Goal: Task Accomplishment & Management: Use online tool/utility

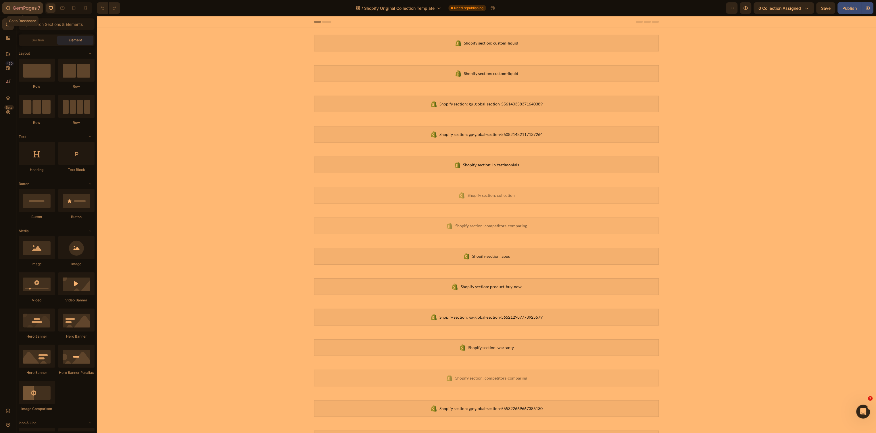
click at [7, 10] on icon "button" at bounding box center [8, 8] width 6 height 6
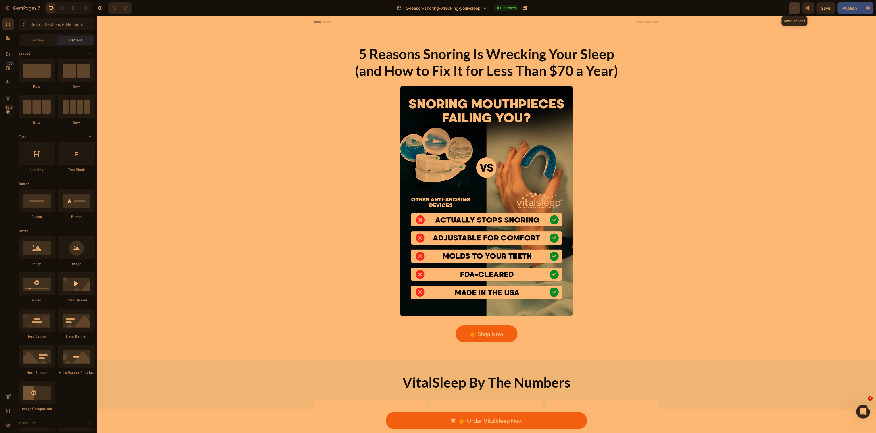
click at [795, 10] on icon "button" at bounding box center [795, 8] width 6 height 6
click at [806, 26] on p "Rename page" at bounding box center [814, 25] width 22 height 6
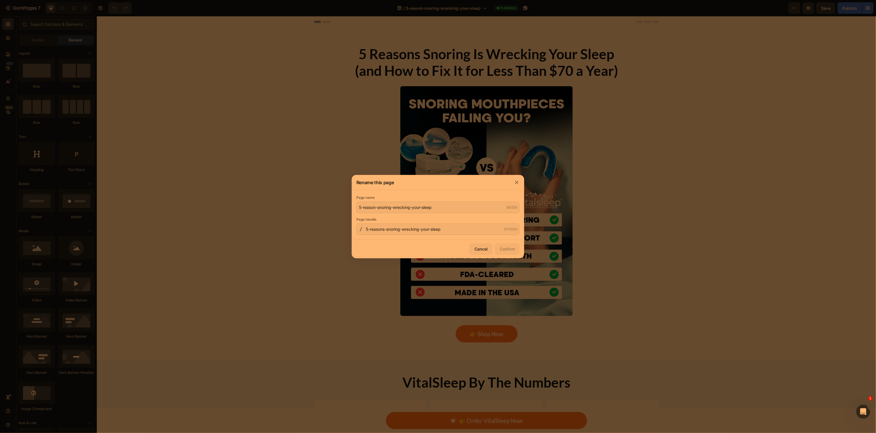
click at [285, 153] on div at bounding box center [438, 216] width 876 height 433
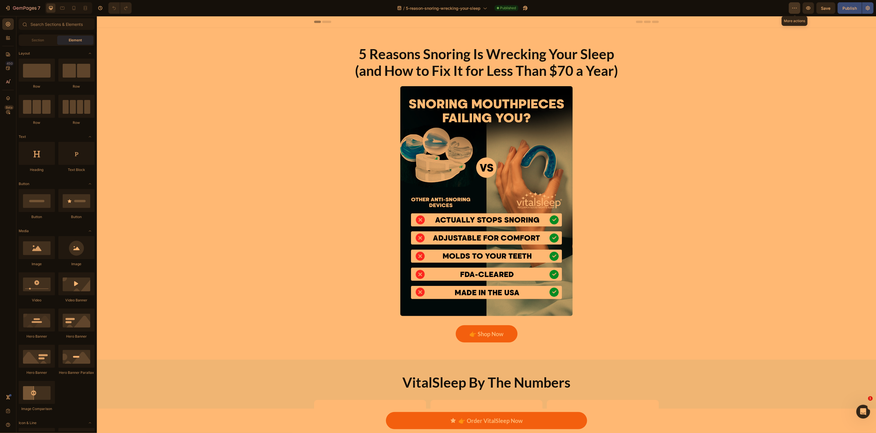
click at [794, 9] on icon "button" at bounding box center [795, 8] width 6 height 6
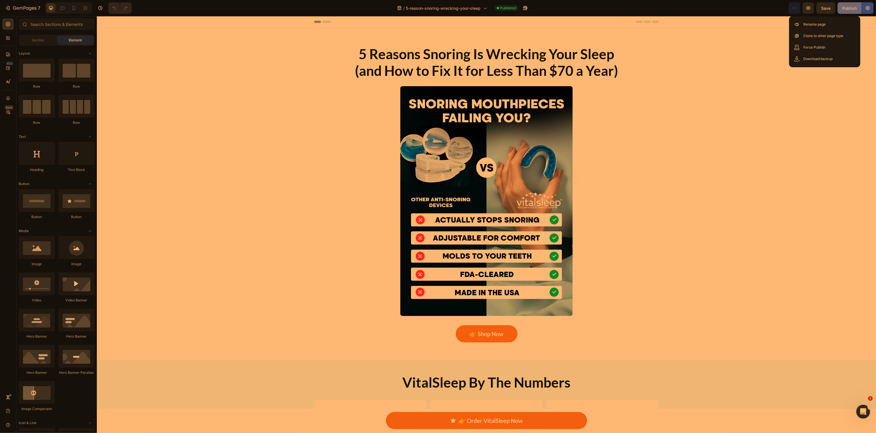
click at [844, 9] on div "Publish" at bounding box center [850, 8] width 14 height 6
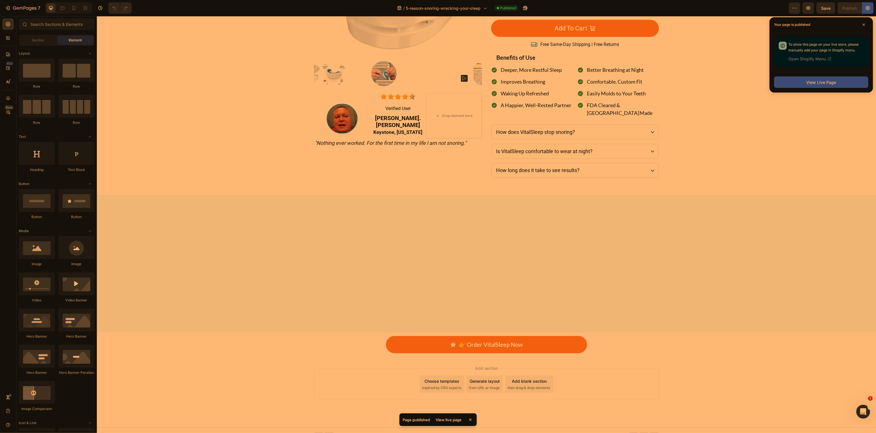
scroll to position [943, 0]
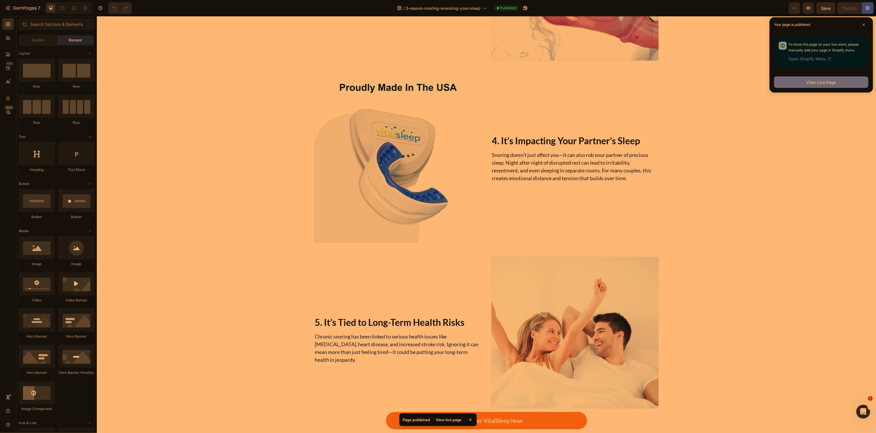
click at [807, 82] on div "View Live Page" at bounding box center [821, 82] width 30 height 6
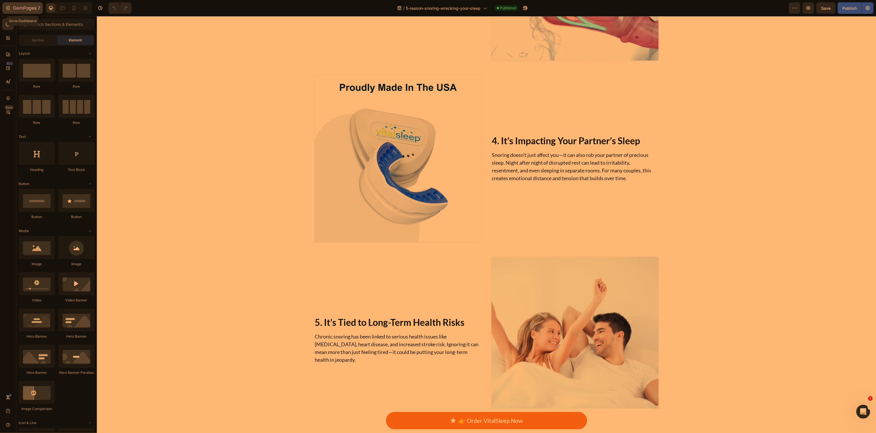
click at [7, 9] on icon "button" at bounding box center [8, 8] width 6 height 6
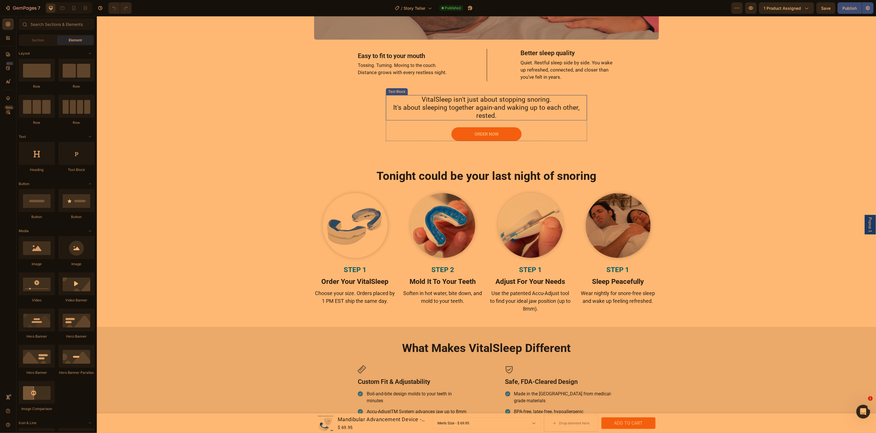
scroll to position [1509, 0]
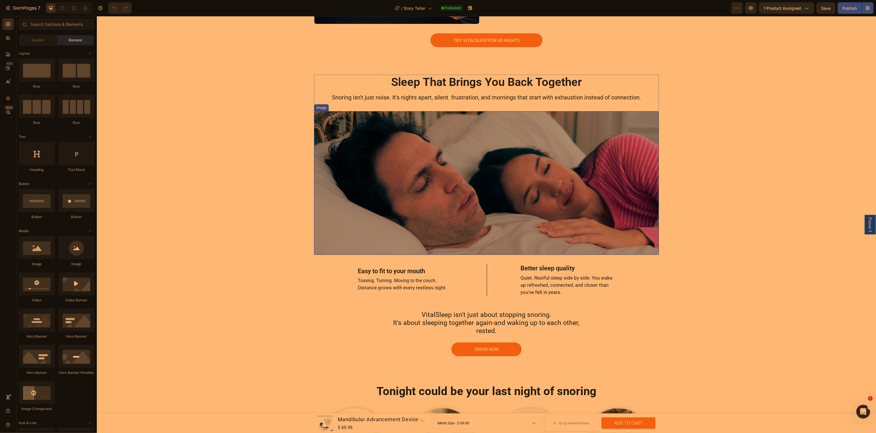
click at [424, 175] on img at bounding box center [486, 183] width 345 height 144
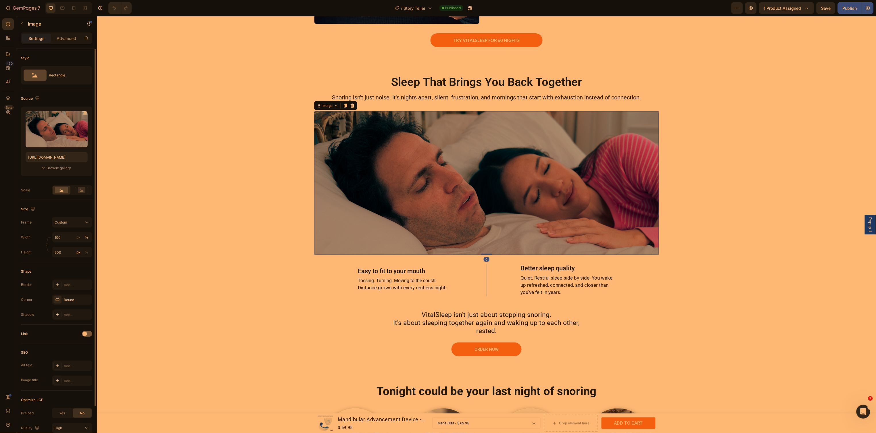
click at [53, 169] on div "Browse gallery" at bounding box center [59, 168] width 24 height 5
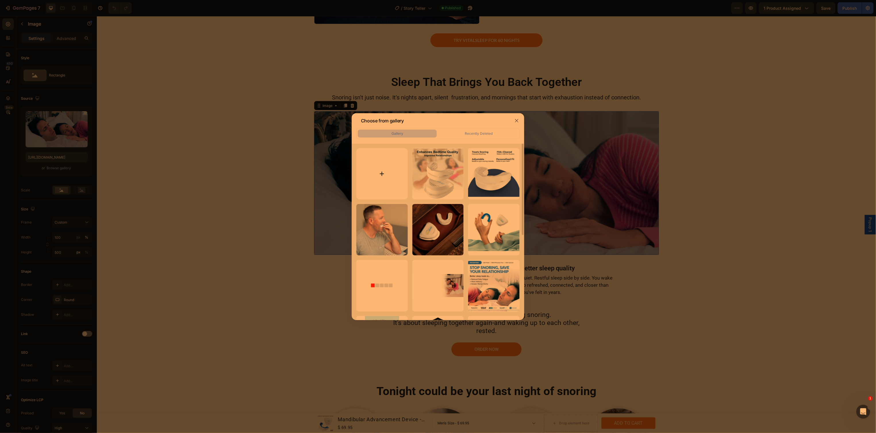
click at [382, 170] on input "file" at bounding box center [381, 173] width 51 height 51
type input "C:\fakepath\before-after-vitalsleep-snore-guard.jpg"
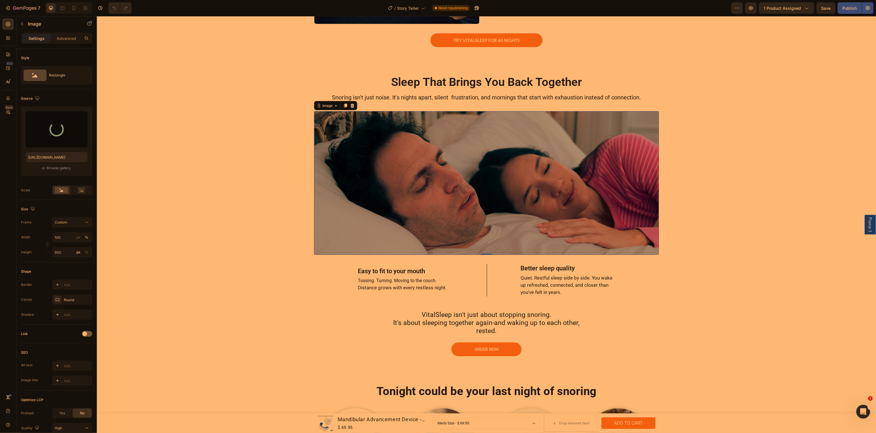
type input "https://cdn.shopify.com/s/files/1/0024/6346/5541/files/gempages_451081390222476…"
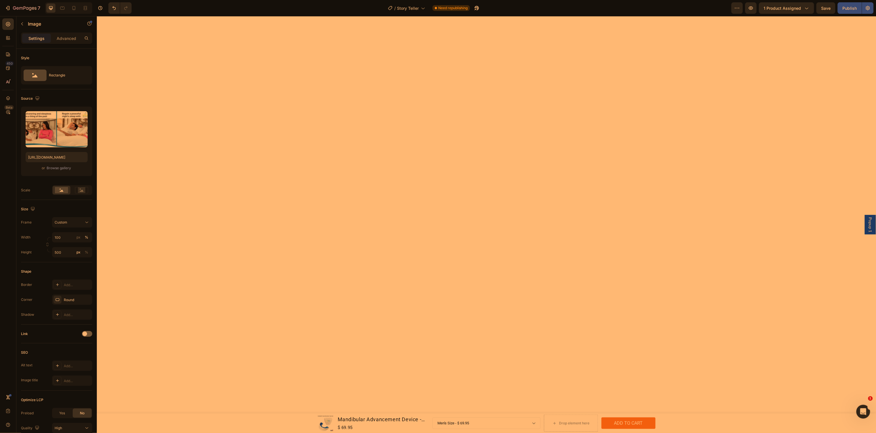
scroll to position [0, 0]
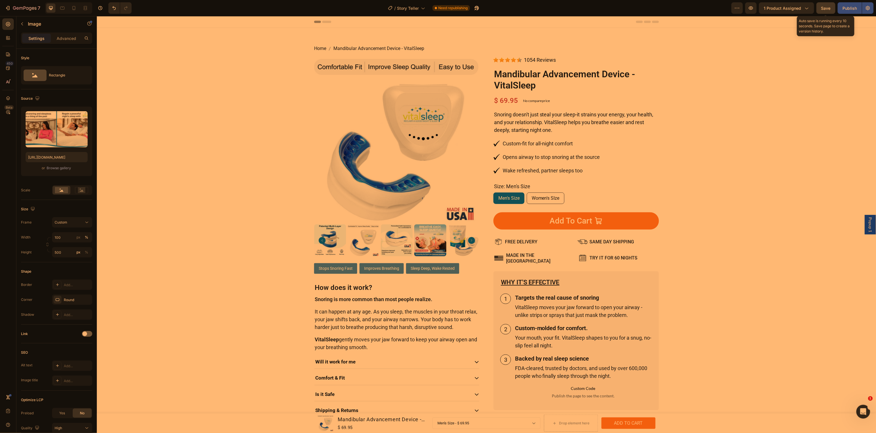
click at [826, 6] on span "Save" at bounding box center [825, 8] width 9 height 5
click at [740, 8] on icon "button" at bounding box center [737, 8] width 6 height 6
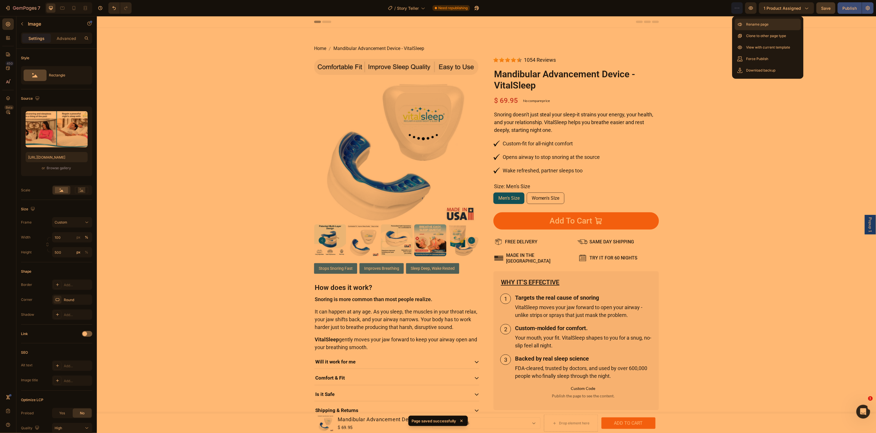
click at [755, 30] on div "Rename page" at bounding box center [768, 35] width 66 height 11
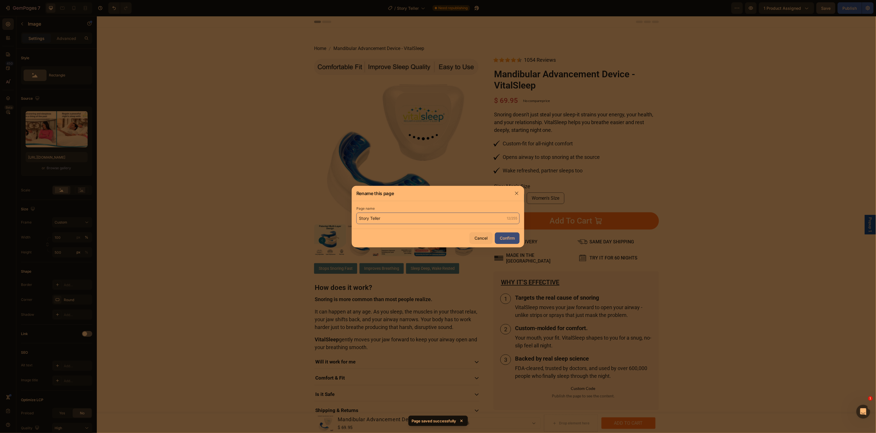
click at [393, 218] on input "Story Teller" at bounding box center [437, 218] width 163 height 11
click at [457, 218] on input "Oral Therapy - Mandibular Advancement Device" at bounding box center [437, 218] width 163 height 11
click at [466, 216] on input "Oral Therapy - Mandibular Advancement Device by VItalSLeep" at bounding box center [437, 218] width 163 height 11
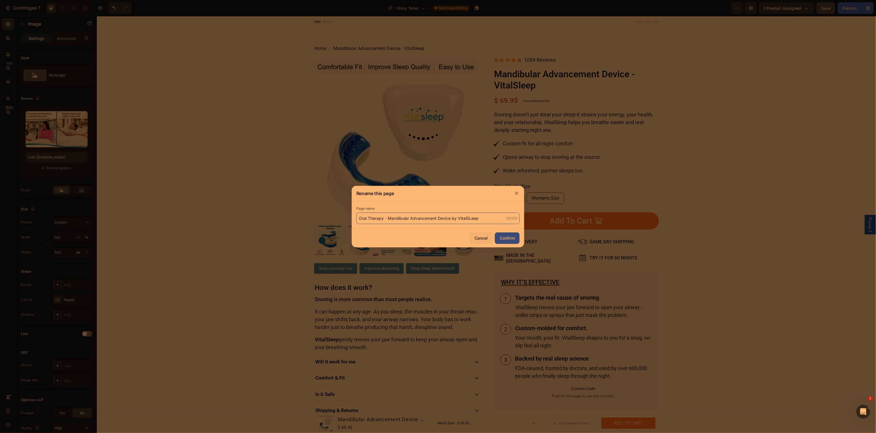
click at [469, 216] on input "Oral Therapy - Mandibular Advancement Device by VItalSLeep" at bounding box center [437, 218] width 163 height 11
click at [467, 217] on input "Oral Therapy - Mandibular Advancement Device by VItalLLeep" at bounding box center [437, 218] width 163 height 11
type input "Oral Therapy - Mandibular Advancement Device by VItalSLeep"
click at [506, 238] on div "Confirm" at bounding box center [507, 238] width 15 height 6
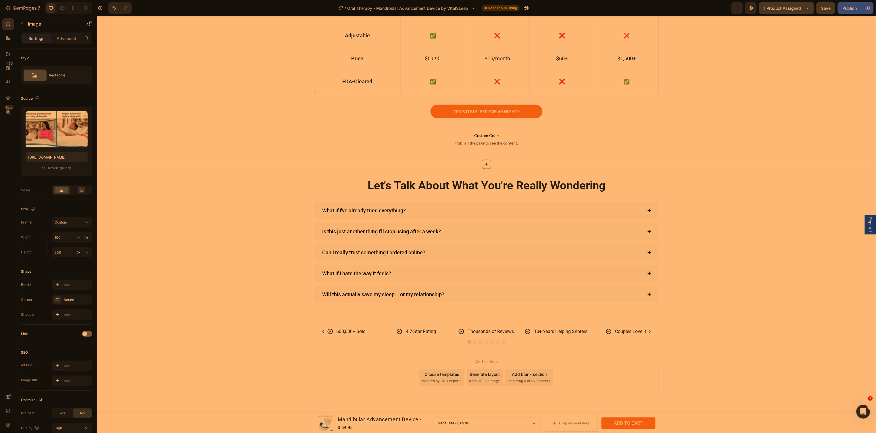
scroll to position [2318, 0]
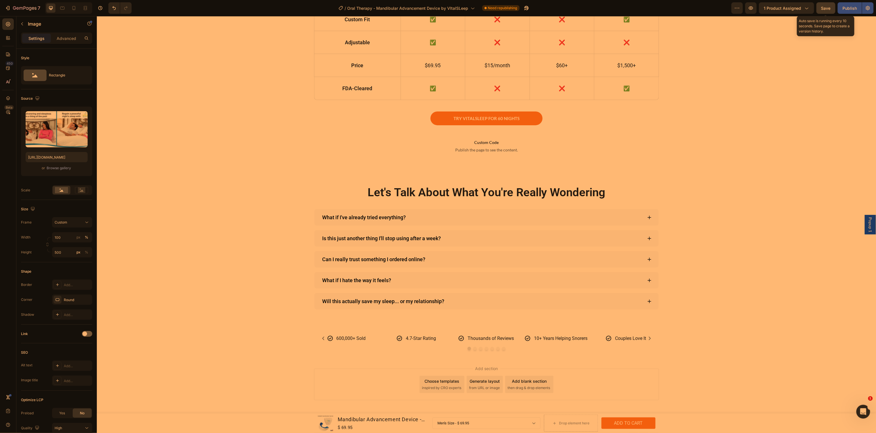
click at [822, 8] on span "Save" at bounding box center [825, 8] width 9 height 5
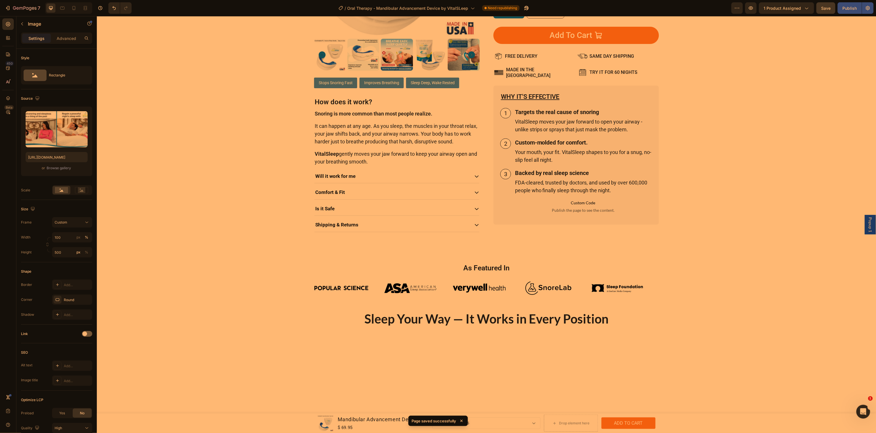
scroll to position [0, 0]
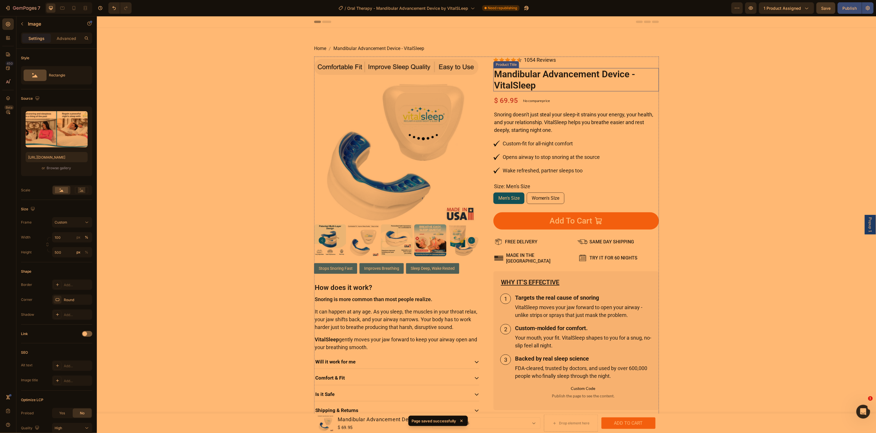
click at [566, 80] on h1 "Mandibular Advancement Device - VitalSleep" at bounding box center [576, 79] width 166 height 23
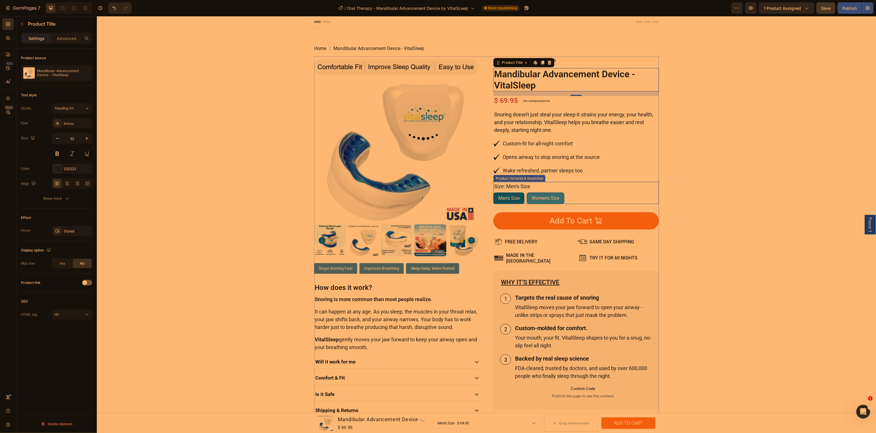
click at [537, 196] on span "Women's SIze" at bounding box center [545, 197] width 28 height 5
click at [527, 192] on input "Women's SIze Women's SIze Women's SIze" at bounding box center [526, 192] width 0 height 0
radio input "true"
select select "551919752411480887"
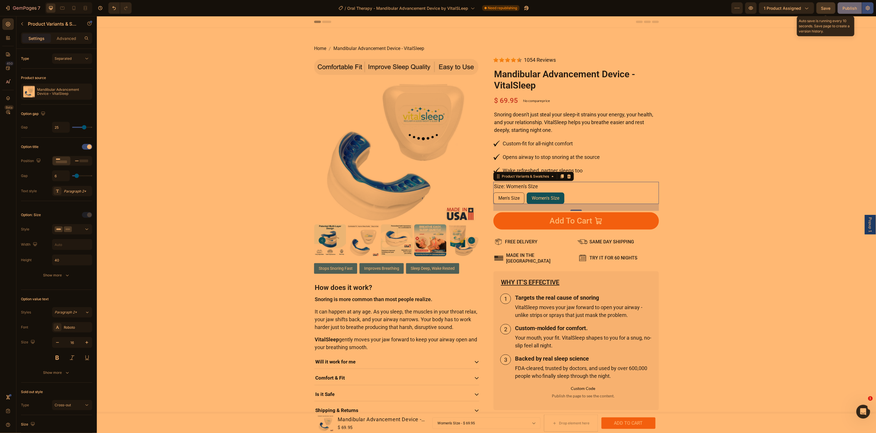
click at [849, 8] on div "Publish" at bounding box center [850, 8] width 14 height 6
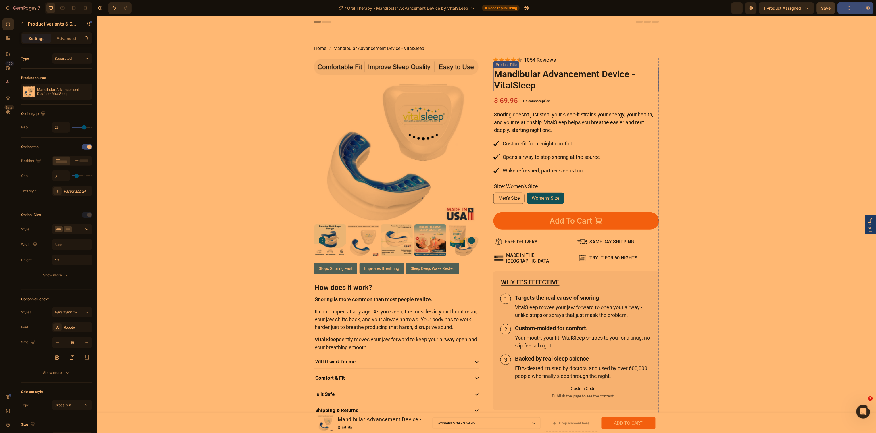
click at [515, 76] on h1 "Mandibular Advancement Device - VitalSleep" at bounding box center [576, 79] width 166 height 23
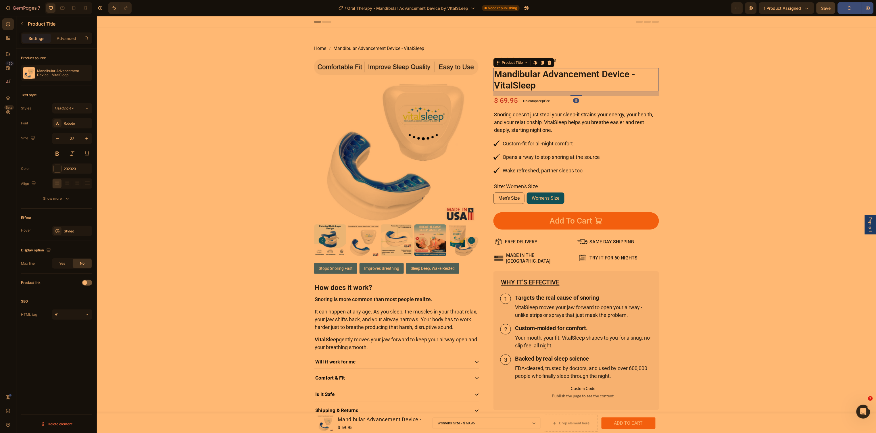
click at [515, 76] on h1 "Mandibular Advancement Device - VitalSleep" at bounding box center [576, 79] width 166 height 23
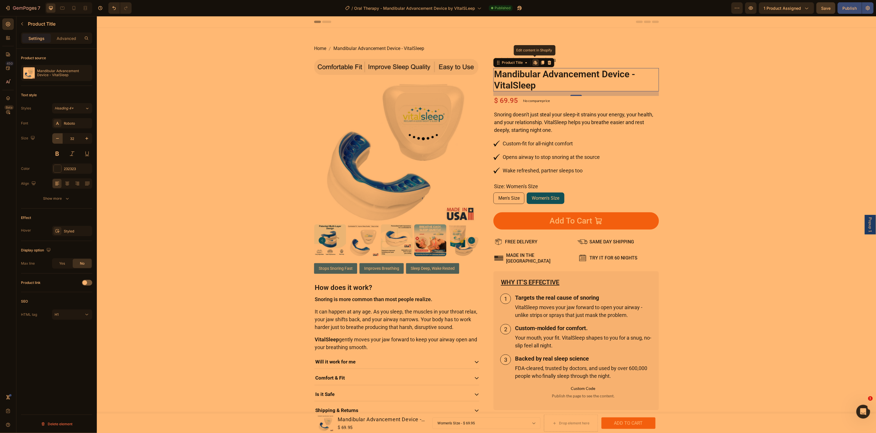
click at [58, 141] on button "button" at bounding box center [57, 138] width 10 height 10
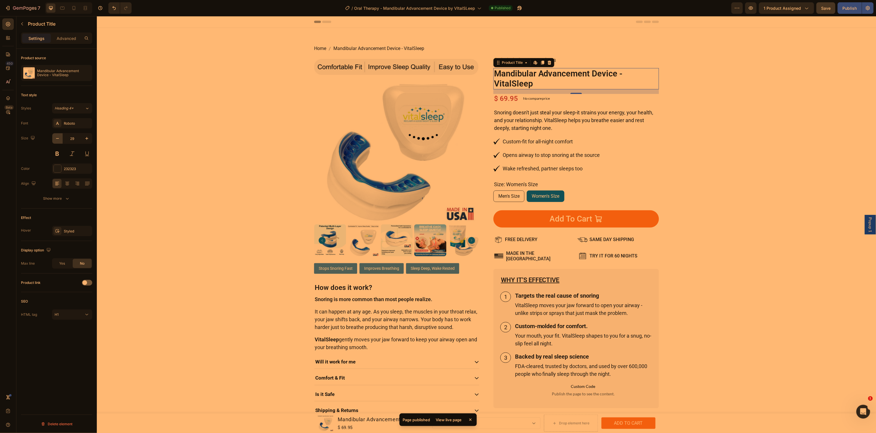
click at [58, 141] on button "button" at bounding box center [57, 138] width 10 height 10
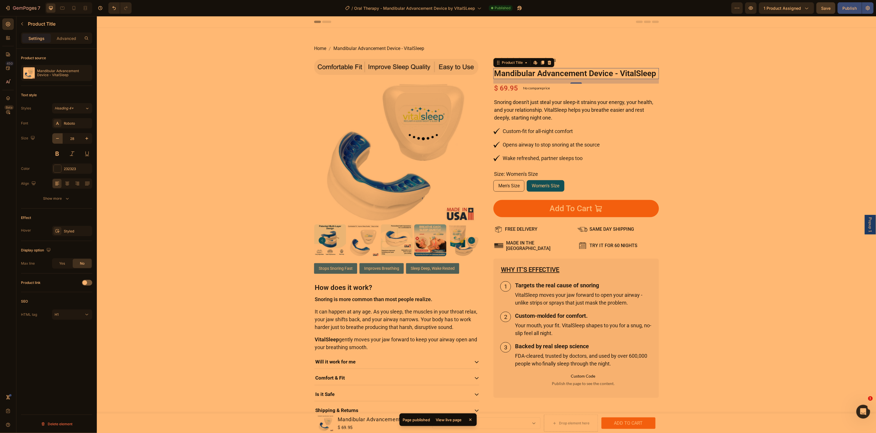
click at [58, 141] on button "button" at bounding box center [57, 138] width 10 height 10
click at [63, 8] on icon at bounding box center [62, 8] width 6 height 6
type input "28"
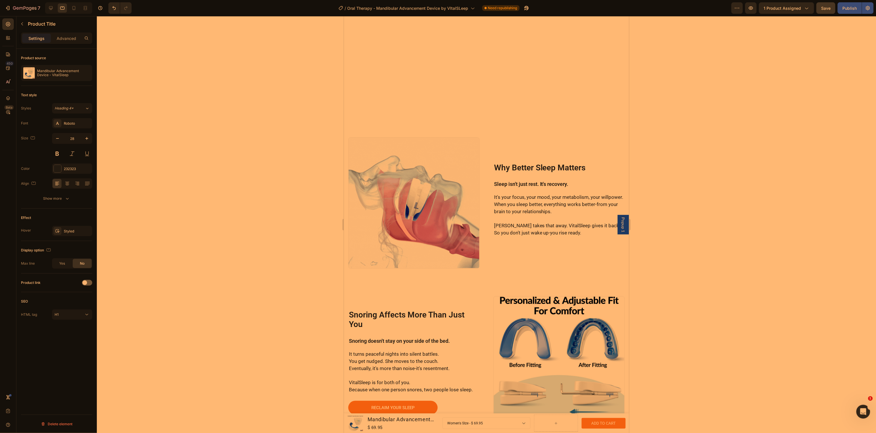
scroll to position [1273, 0]
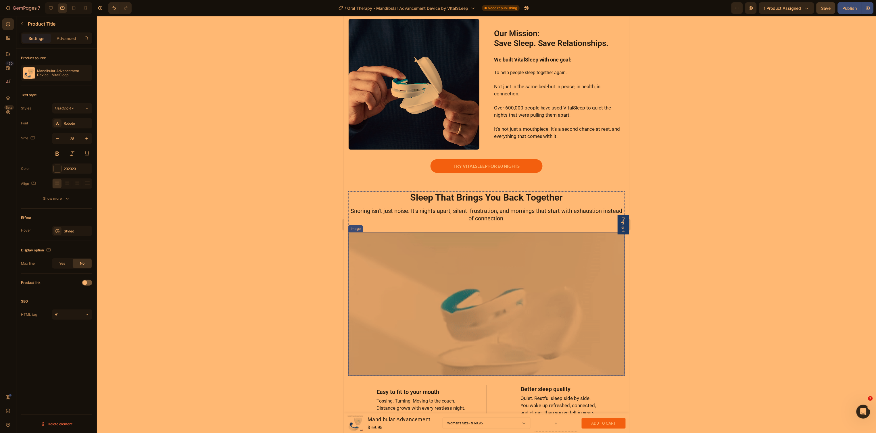
click at [385, 267] on img at bounding box center [486, 304] width 276 height 144
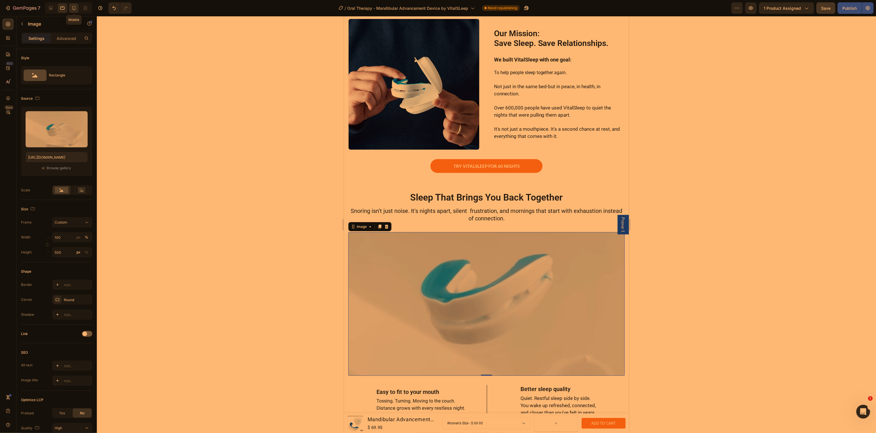
click at [73, 12] on div at bounding box center [73, 7] width 9 height 9
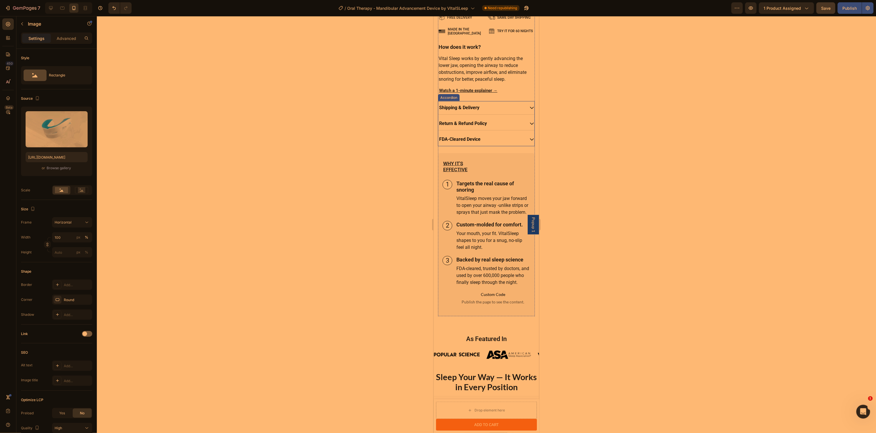
scroll to position [6, 0]
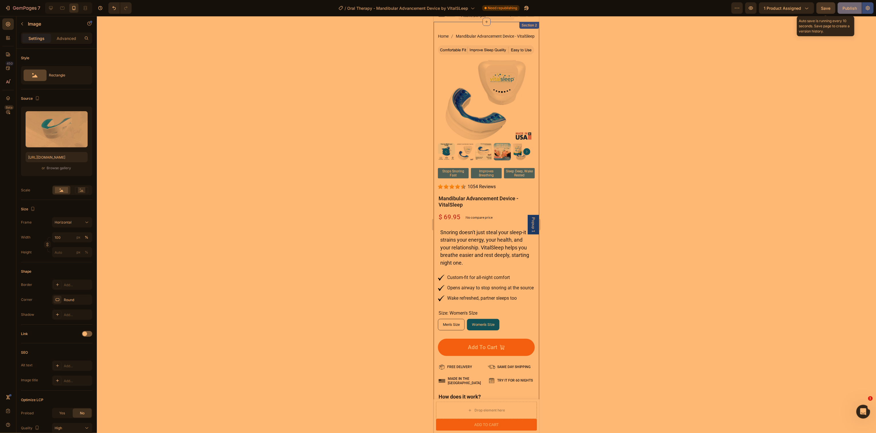
click at [845, 8] on div "Publish" at bounding box center [850, 8] width 14 height 6
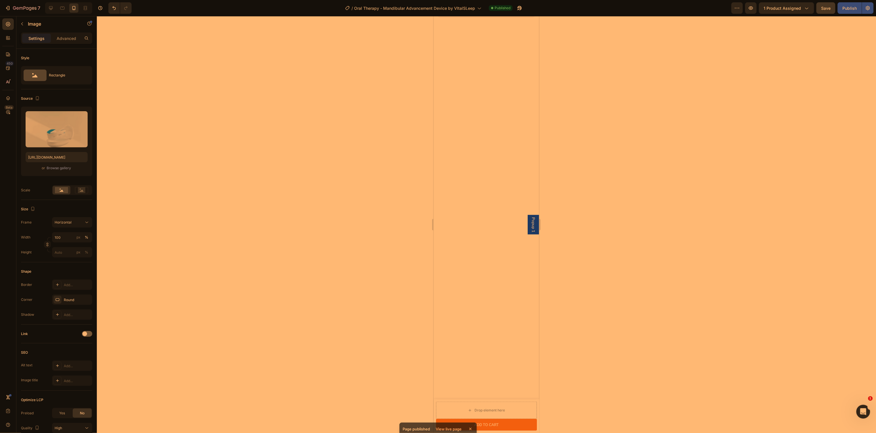
scroll to position [227, 0]
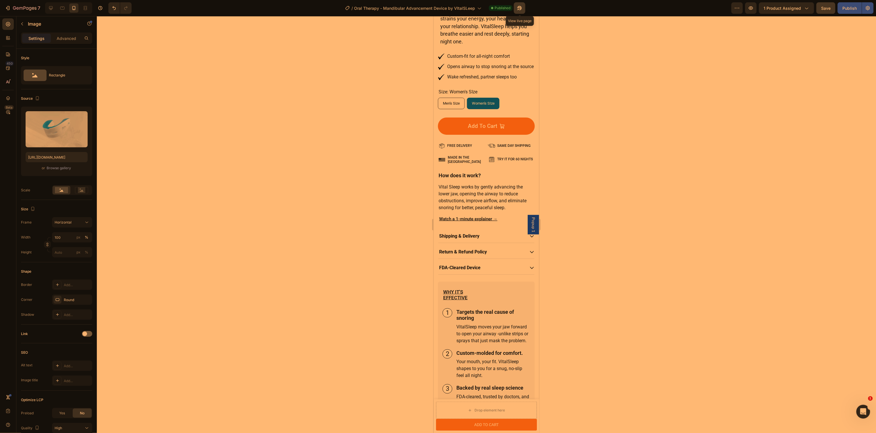
click at [519, 9] on icon "button" at bounding box center [518, 9] width 1 height 1
click at [53, 9] on icon at bounding box center [51, 8] width 6 height 6
type input "https://cdn.shopify.com/s/files/1/0024/6346/5541/files/gempages_451081390222476…"
type input "500"
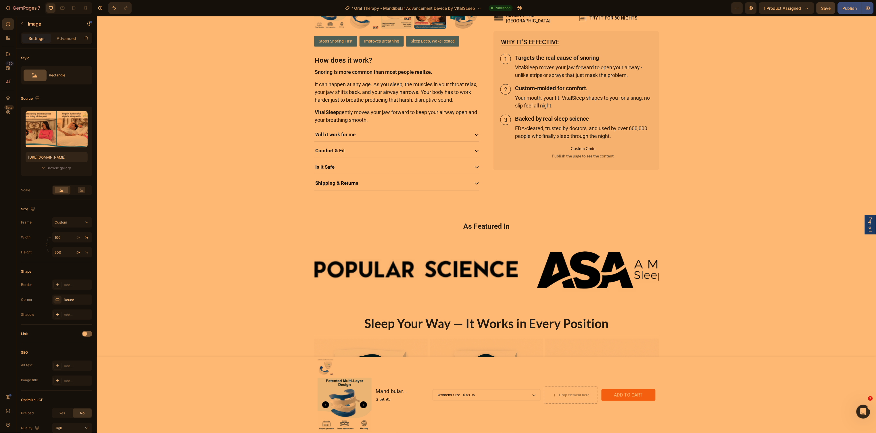
scroll to position [268, 0]
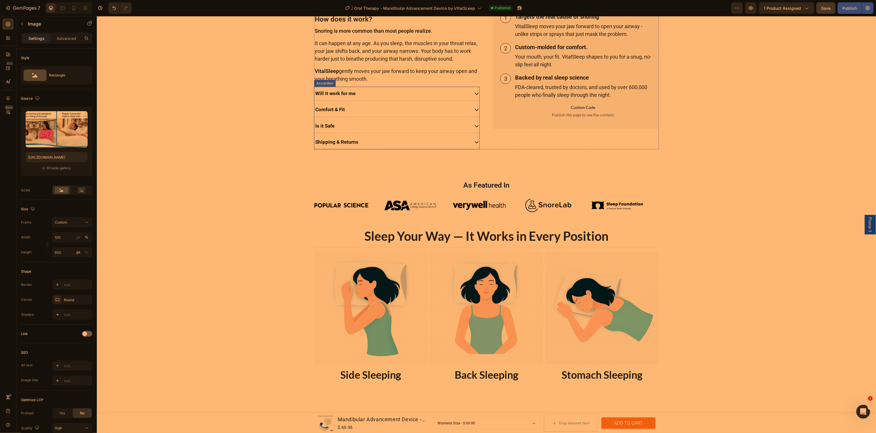
click at [371, 91] on div "Will it work for me" at bounding box center [391, 93] width 155 height 9
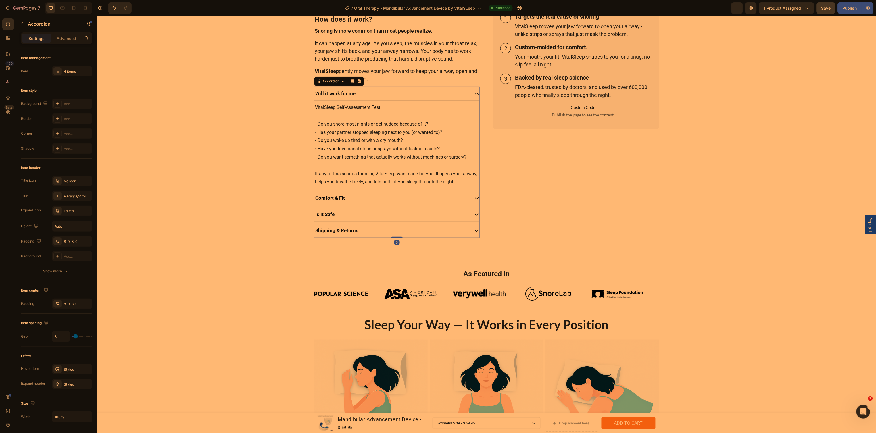
click at [362, 93] on div "Will it work for me" at bounding box center [391, 93] width 155 height 9
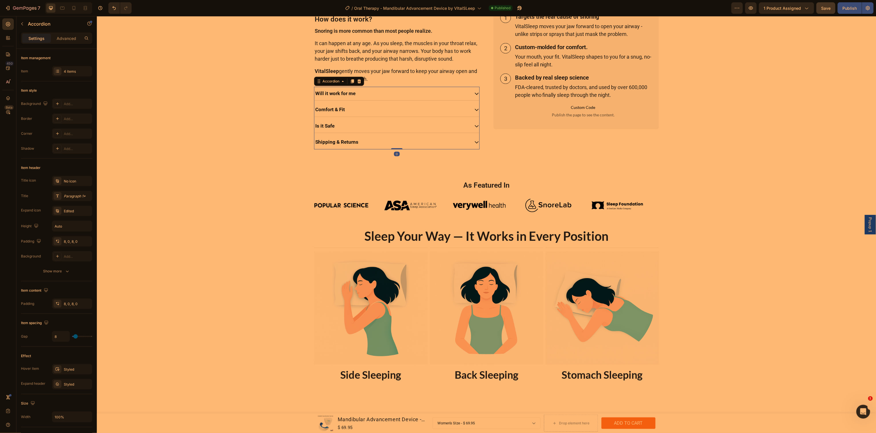
click at [353, 93] on div "Will it work for me" at bounding box center [391, 93] width 155 height 9
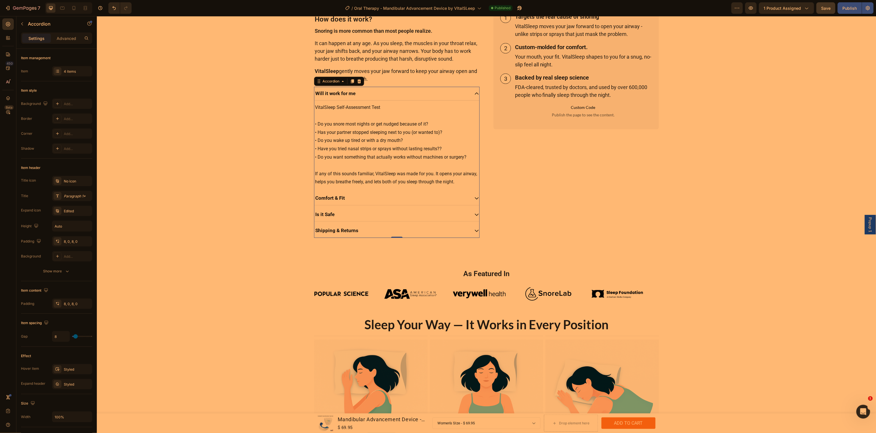
click at [348, 93] on p "Will it work for me" at bounding box center [335, 93] width 40 height 7
click at [352, 94] on p "Will it work for me" at bounding box center [335, 93] width 40 height 7
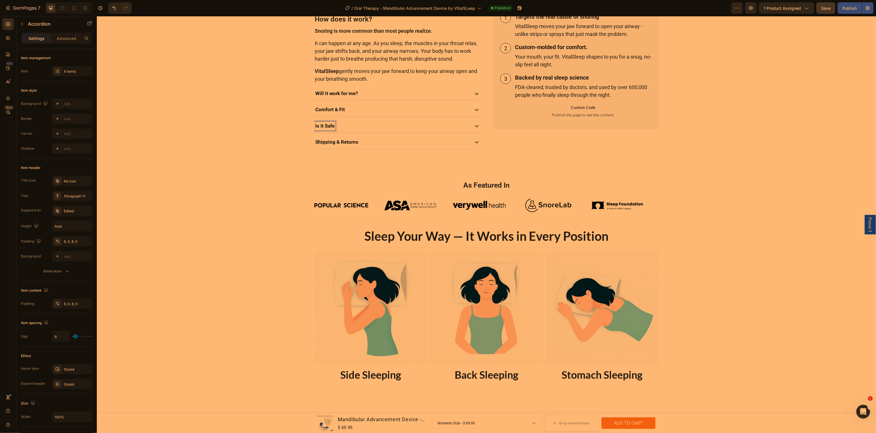
click at [319, 126] on strong "Is it Safe" at bounding box center [324, 126] width 19 height 6
click at [324, 126] on strong "Is it Safe" at bounding box center [324, 126] width 19 height 6
click at [329, 127] on strong "Is it Safe" at bounding box center [324, 126] width 19 height 6
click at [330, 127] on strong "Is it Safe" at bounding box center [324, 126] width 19 height 6
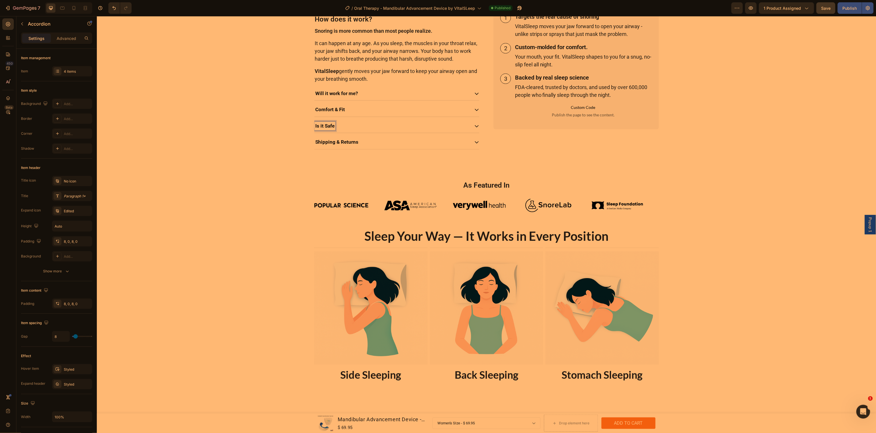
click at [330, 128] on strong "Is it Safe" at bounding box center [324, 126] width 19 height 6
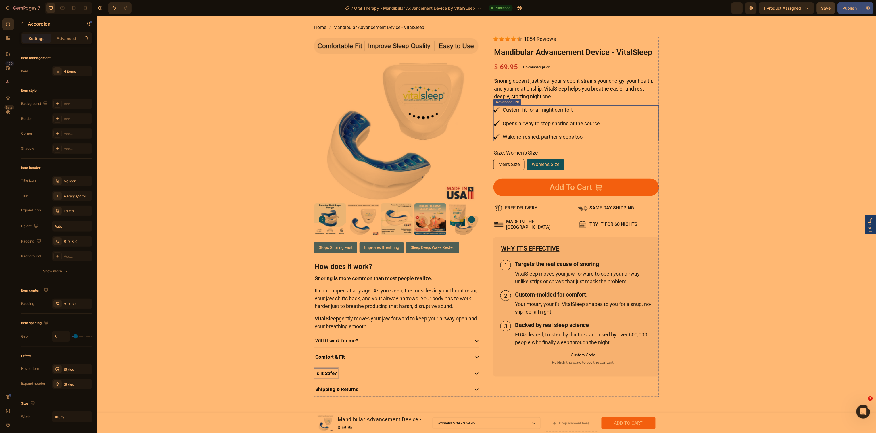
scroll to position [0, 0]
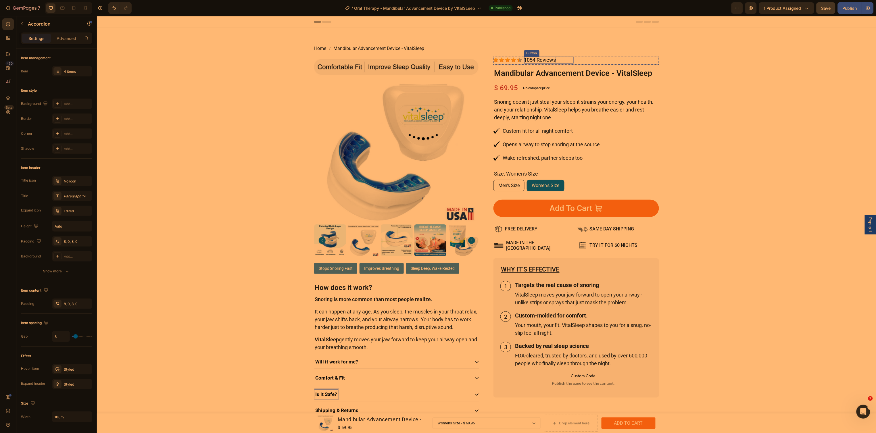
click at [534, 59] on p "1054 Reviews" at bounding box center [540, 60] width 32 height 6
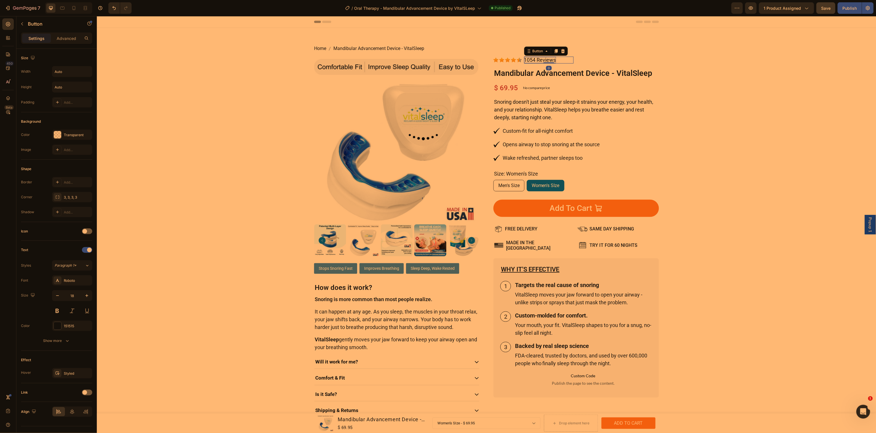
click at [532, 59] on p "1054 Reviews" at bounding box center [540, 60] width 32 height 6
click at [819, 6] on button "Save" at bounding box center [826, 7] width 19 height 11
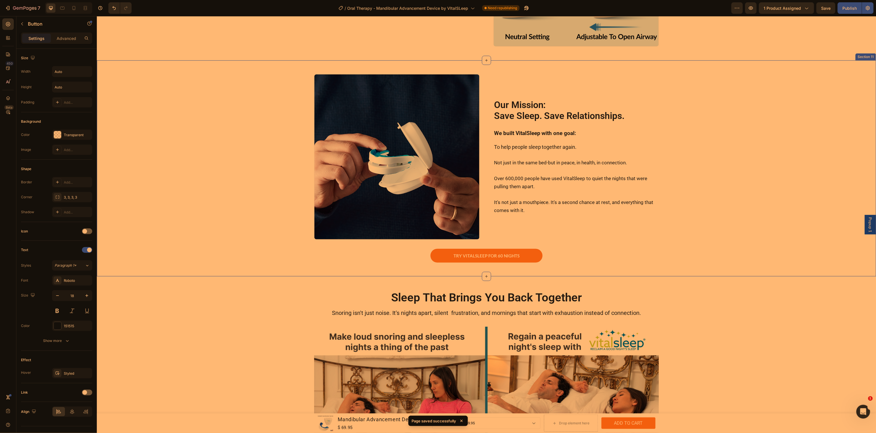
scroll to position [1509, 0]
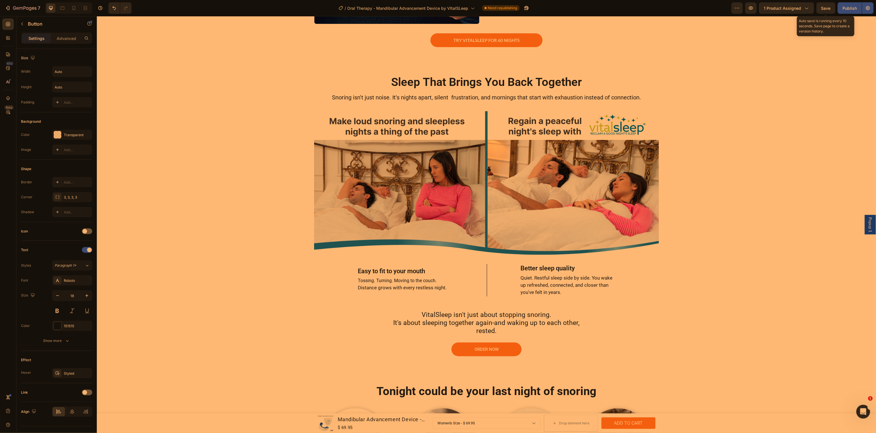
click at [826, 10] on span "Save" at bounding box center [825, 8] width 9 height 5
click at [843, 9] on div "Publish" at bounding box center [850, 8] width 14 height 6
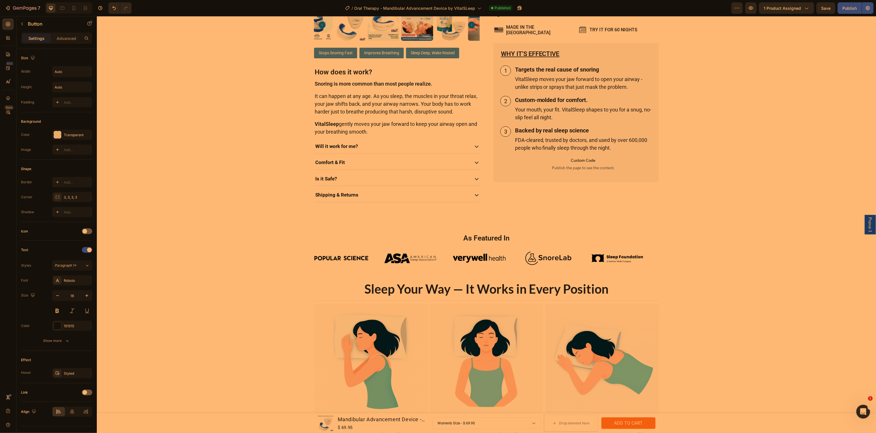
scroll to position [0, 0]
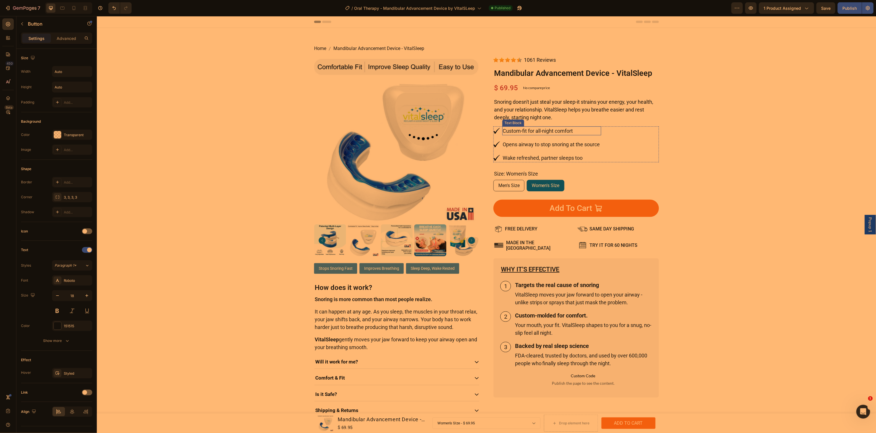
click at [508, 140] on p "Opens airway to stop snoring at the source" at bounding box center [552, 144] width 98 height 8
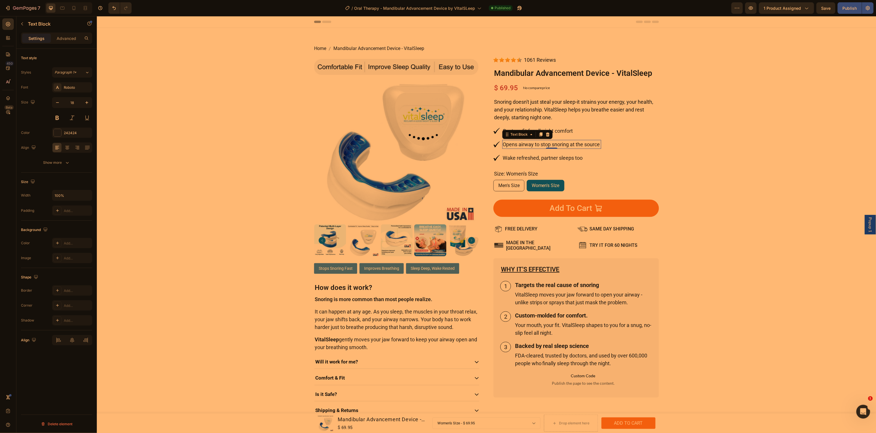
click at [506, 144] on p "Opens airway to stop snoring at the source" at bounding box center [552, 144] width 98 height 8
click at [503, 145] on p "Opens airway to stop snoring at the source" at bounding box center [552, 144] width 98 height 8
click at [571, 158] on p "Wake refreshed, partner sleeps too" at bounding box center [552, 158] width 98 height 8
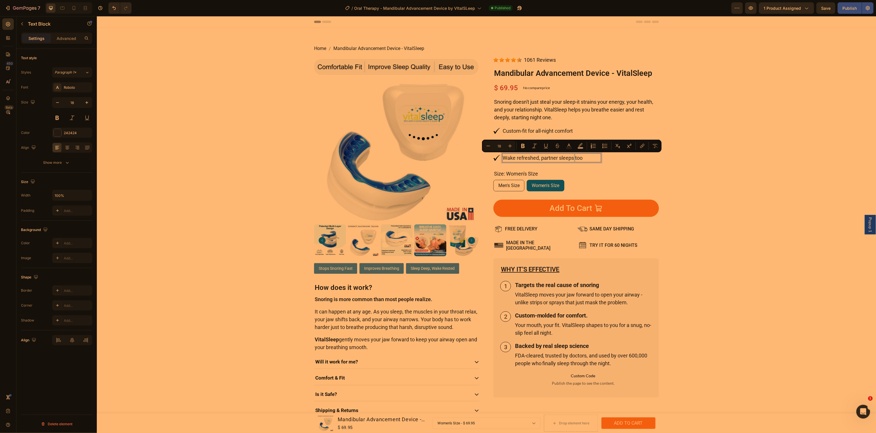
click at [571, 158] on p "Wake refreshed, partner sleeps too" at bounding box center [552, 158] width 98 height 8
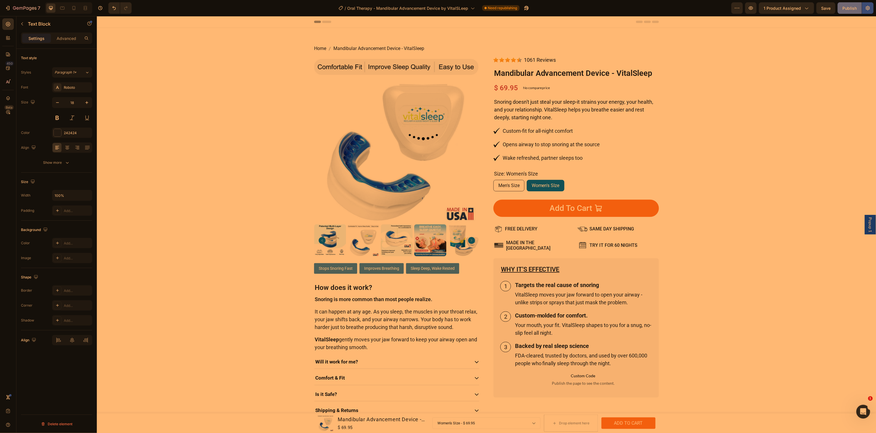
click at [846, 10] on div "Publish" at bounding box center [850, 8] width 14 height 6
drag, startPoint x: 231, startPoint y: 16, endPoint x: 252, endPoint y: 122, distance: 108.2
click at [252, 122] on div "Home Mandibular Advancement Device - VitalSleep Breadcrumb Product Images Stops…" at bounding box center [486, 231] width 771 height 373
